Goal: Task Accomplishment & Management: Manage account settings

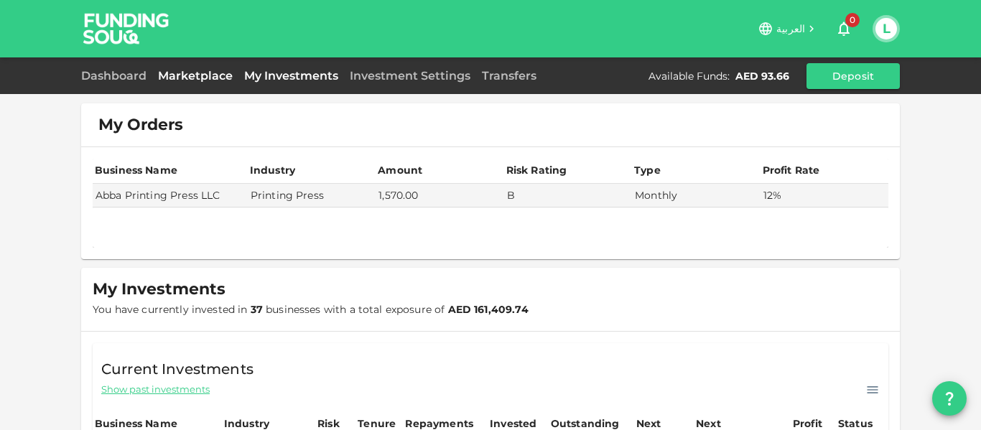
click at [230, 78] on link "Marketplace" at bounding box center [195, 76] width 86 height 14
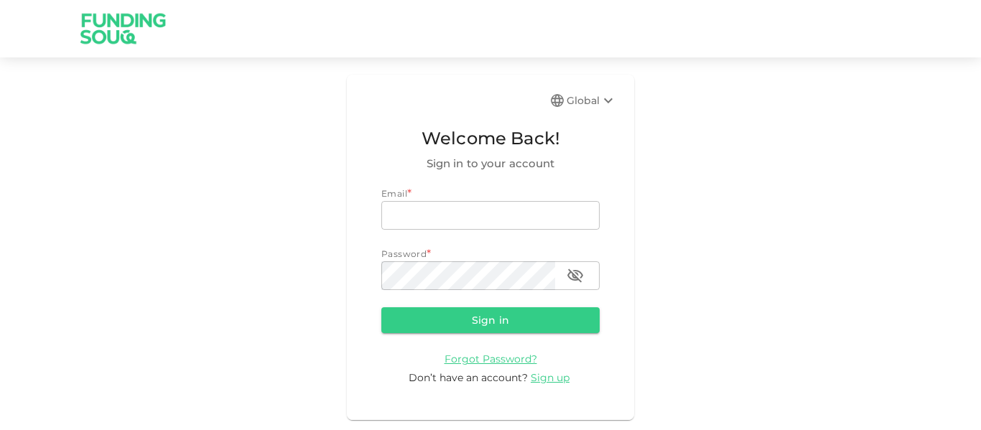
type input "mohanad.y.yasin@hotmail.com"
drag, startPoint x: 0, startPoint y: 0, endPoint x: 514, endPoint y: 322, distance: 606.6
click at [514, 323] on button "Sign in" at bounding box center [490, 320] width 218 height 26
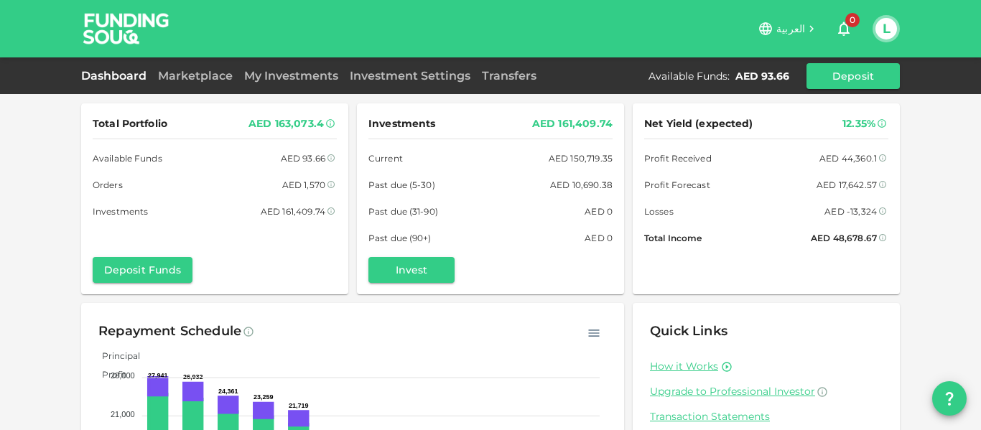
drag, startPoint x: 174, startPoint y: 88, endPoint x: 197, endPoint y: 63, distance: 34.1
click at [175, 85] on div "Dashboard Marketplace My Investments Investment Settings Transfers Available Fu…" at bounding box center [490, 76] width 819 height 26
click at [282, 81] on link "My Investments" at bounding box center [291, 76] width 106 height 14
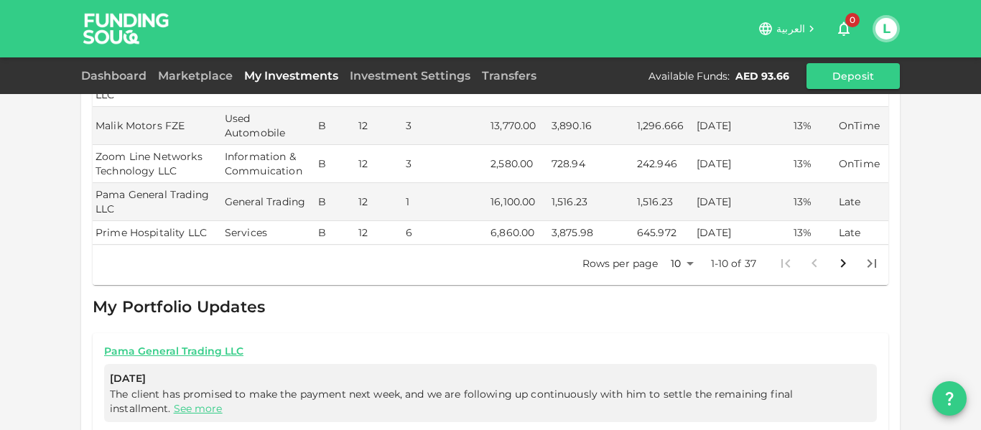
scroll to position [621, 0]
click at [675, 240] on body "العربية 0 L Dashboard Marketplace My Investments Investment Settings Transfers …" at bounding box center [490, 215] width 981 height 430
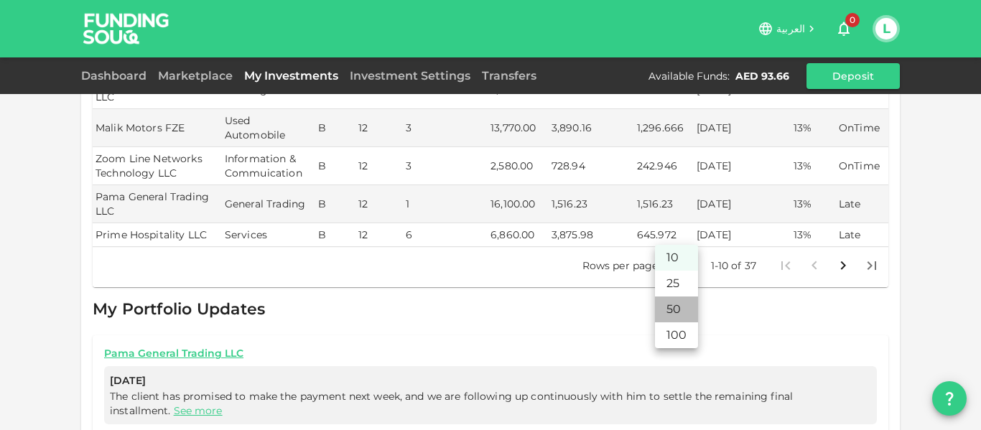
click at [675, 309] on li "50" at bounding box center [676, 310] width 43 height 26
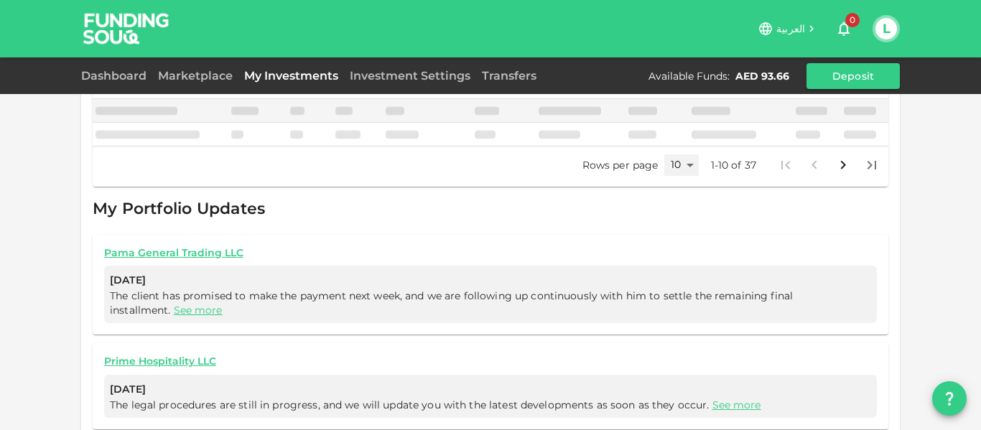
type input "50"
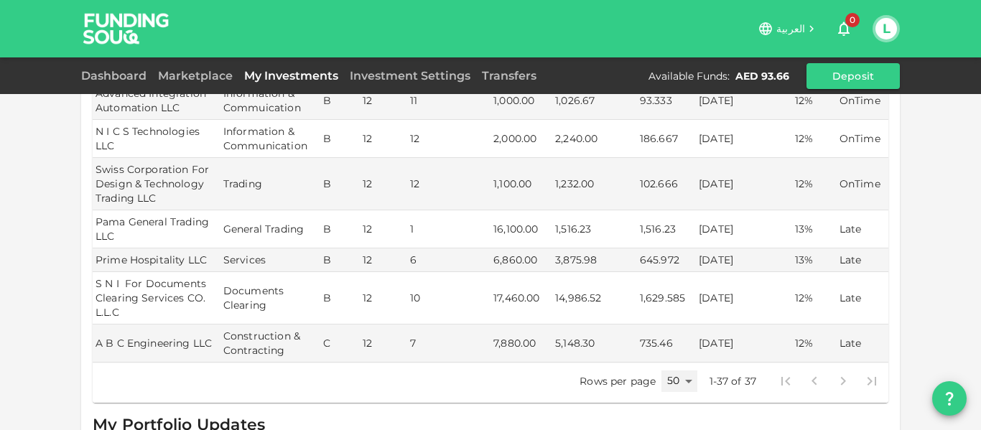
scroll to position [1543, 0]
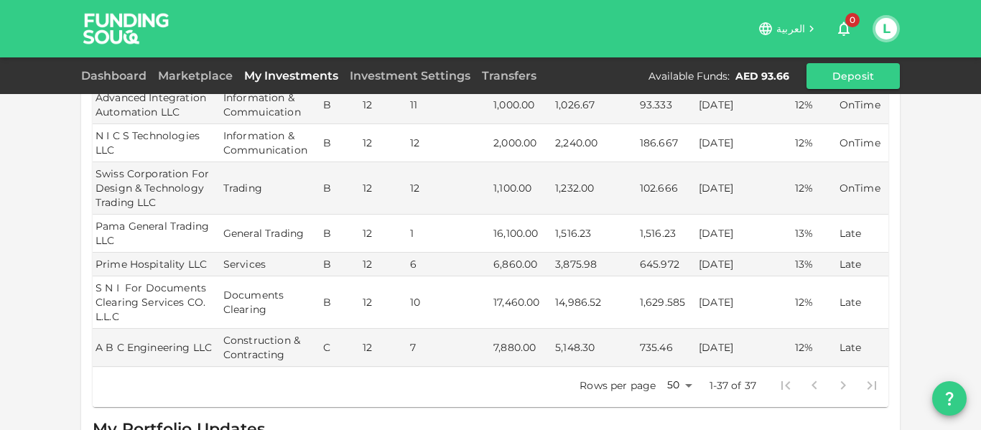
click at [187, 83] on div "Marketplace" at bounding box center [195, 76] width 86 height 17
click at [189, 83] on div "Marketplace" at bounding box center [195, 76] width 86 height 17
click at [191, 80] on link "Marketplace" at bounding box center [195, 76] width 86 height 14
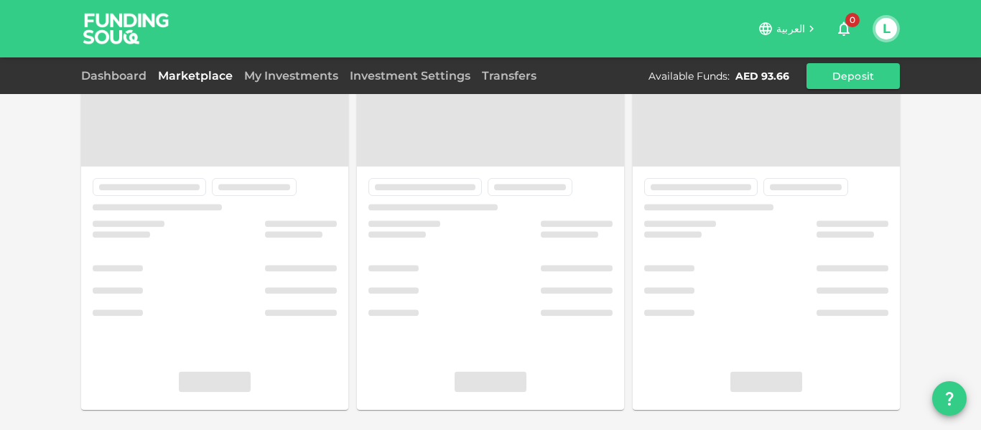
scroll to position [101, 0]
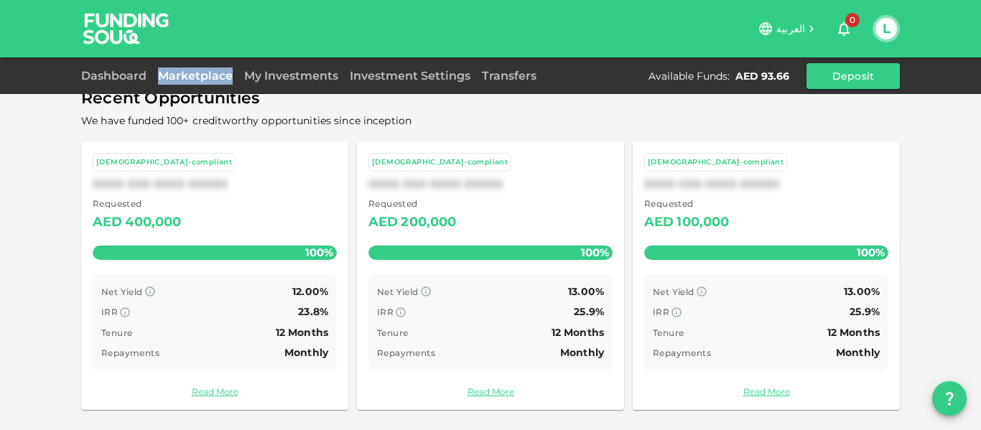
click at [152, 68] on div "Marketplace" at bounding box center [195, 76] width 86 height 17
click at [133, 80] on link "Dashboard" at bounding box center [116, 76] width 71 height 14
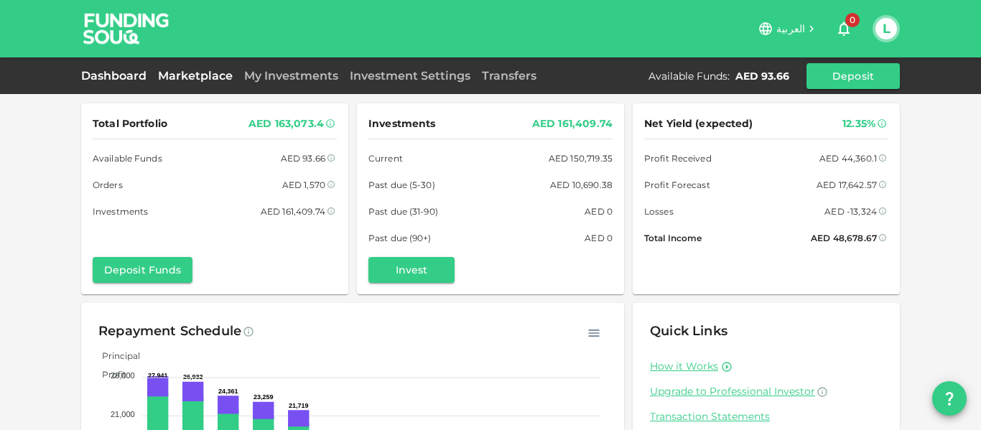
click at [198, 70] on link "Marketplace" at bounding box center [195, 76] width 86 height 14
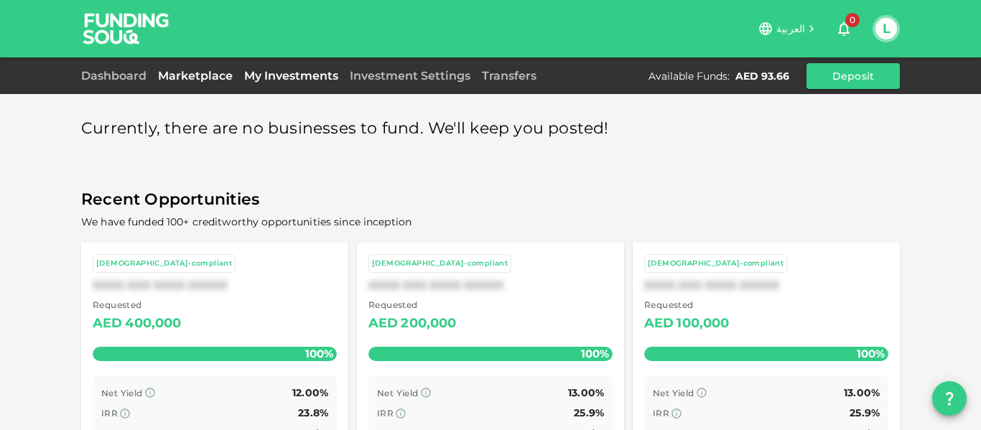
click at [291, 75] on link "My Investments" at bounding box center [291, 76] width 106 height 14
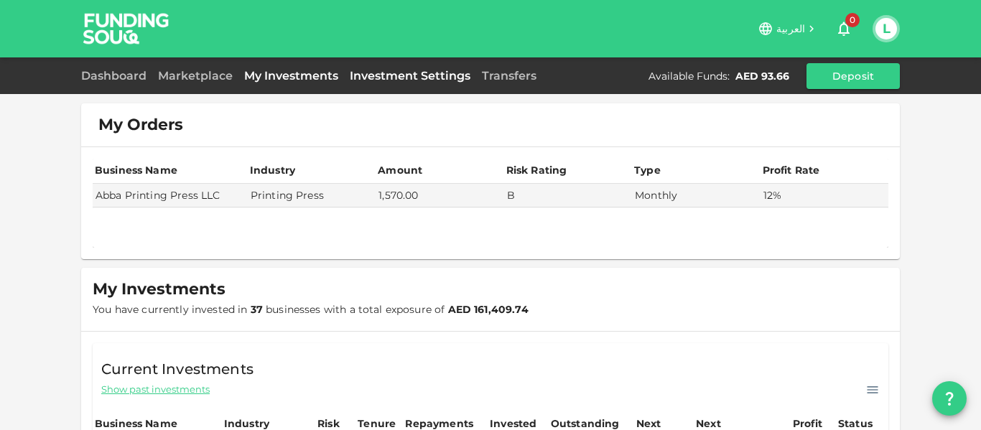
click at [377, 75] on link "Investment Settings" at bounding box center [410, 76] width 132 height 14
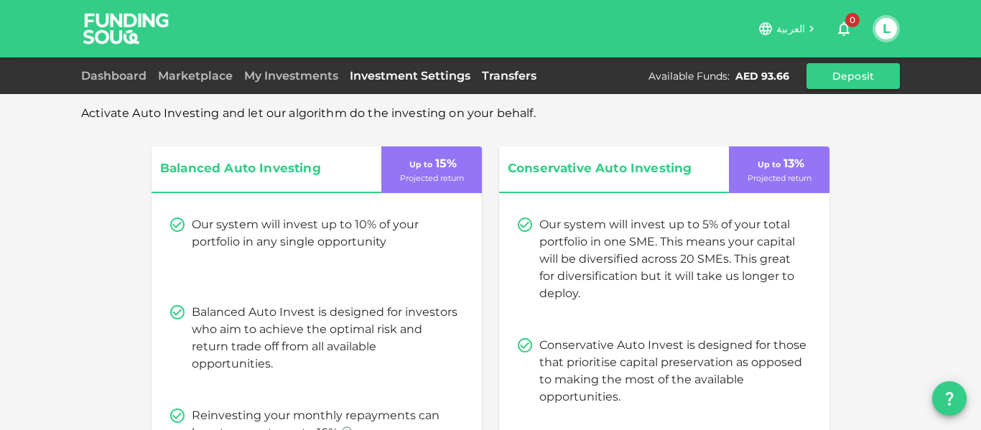
click at [517, 77] on link "Transfers" at bounding box center [509, 76] width 66 height 14
